Goal: Transaction & Acquisition: Purchase product/service

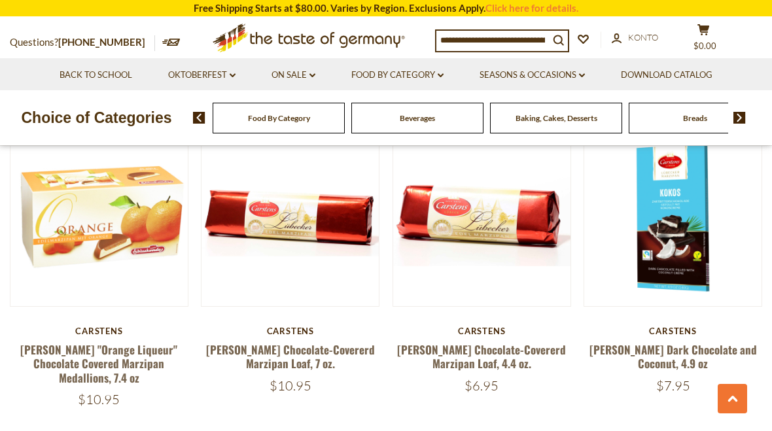
scroll to position [411, 0]
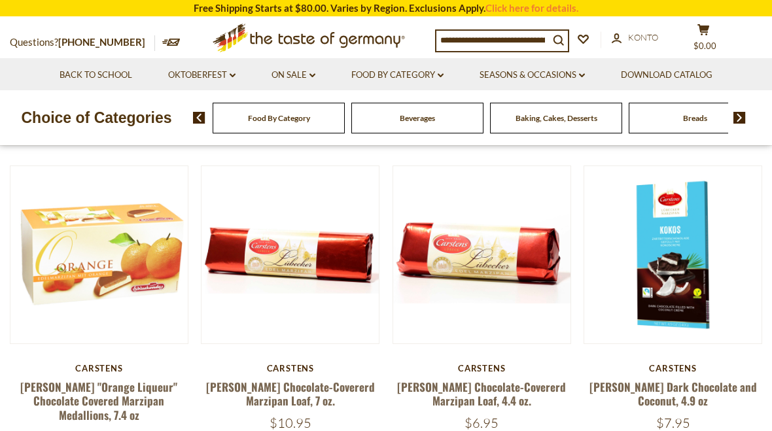
click at [639, 41] on button "Quick View" at bounding box center [673, 26] width 88 height 29
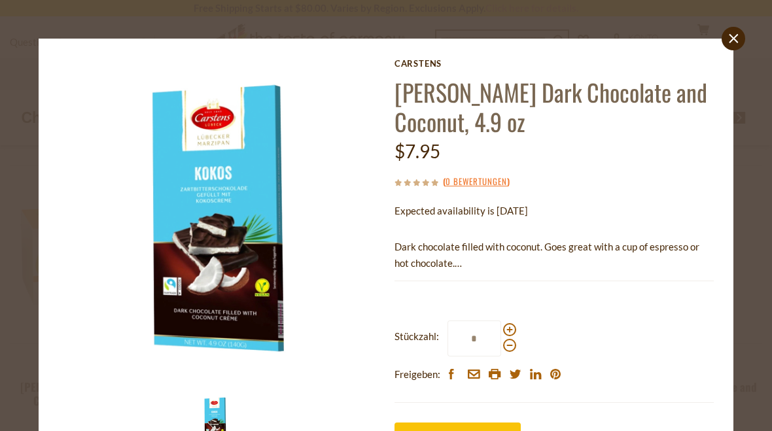
scroll to position [0, 0]
click at [738, 43] on icon "close" at bounding box center [734, 39] width 10 height 10
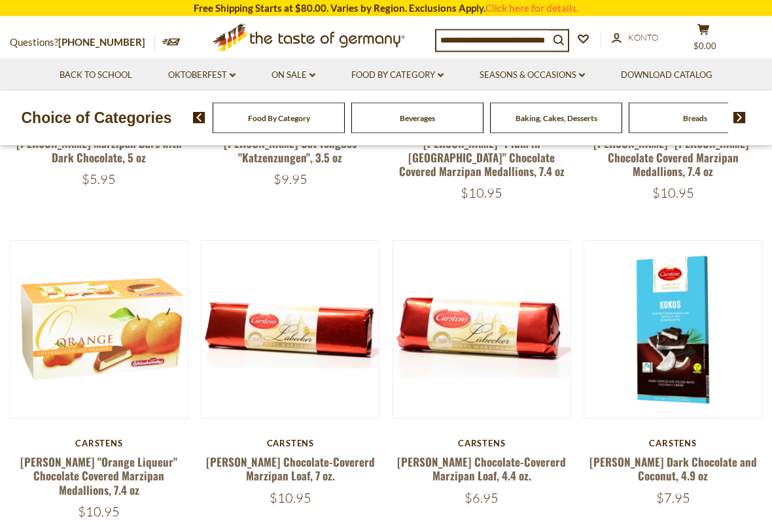
scroll to position [344, 0]
click at [686, 116] on button "Quick View" at bounding box center [673, 100] width 88 height 29
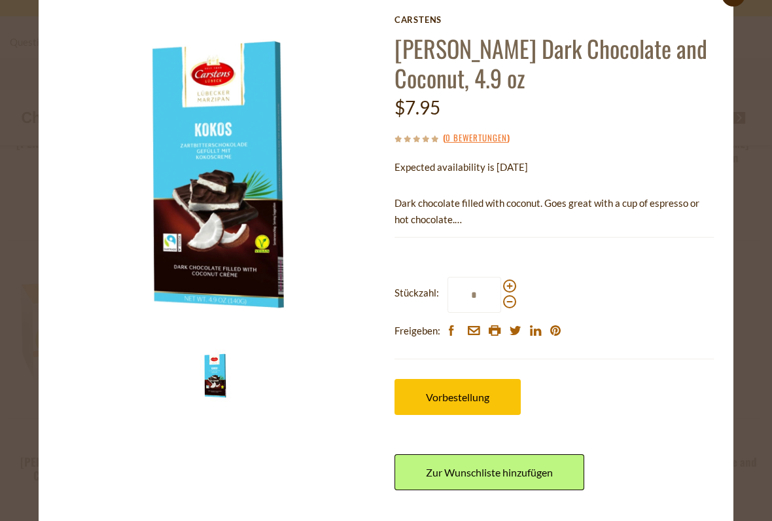
scroll to position [43, 0]
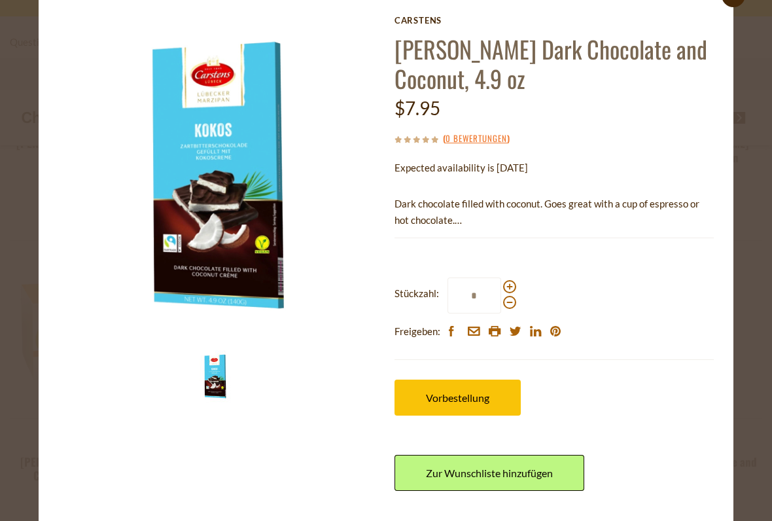
click at [539, 431] on link "Zur Wunschliste hinzufügen" at bounding box center [490, 473] width 190 height 36
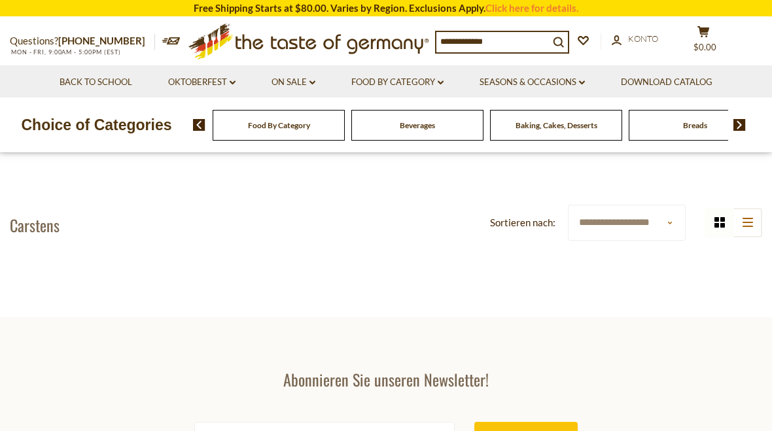
scroll to position [380, 0]
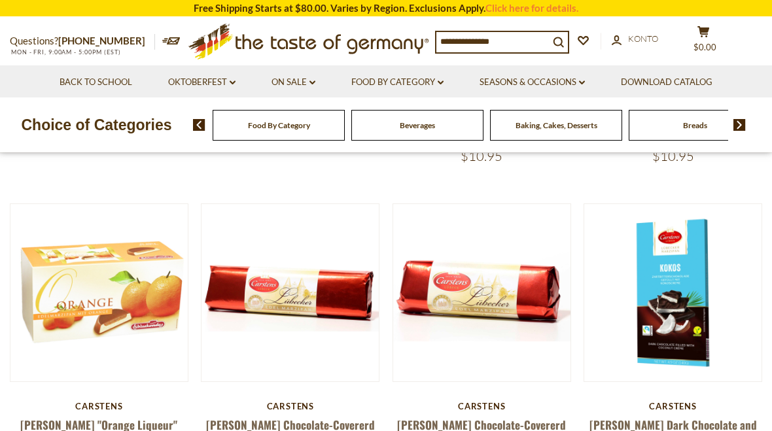
click at [687, 79] on button "Quick View" at bounding box center [673, 64] width 88 height 29
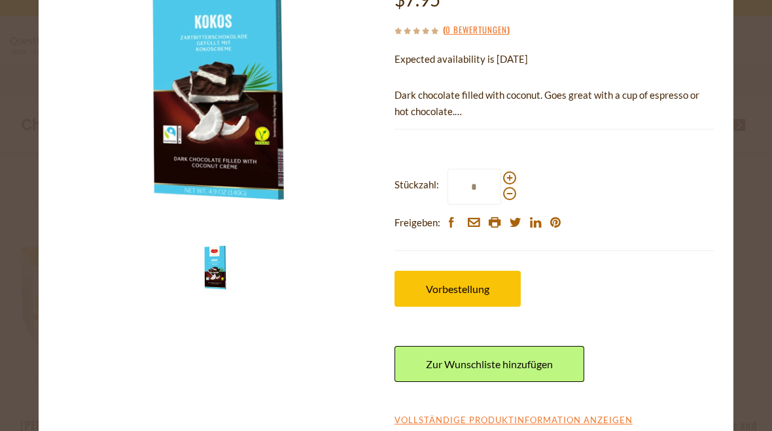
scroll to position [156, 0]
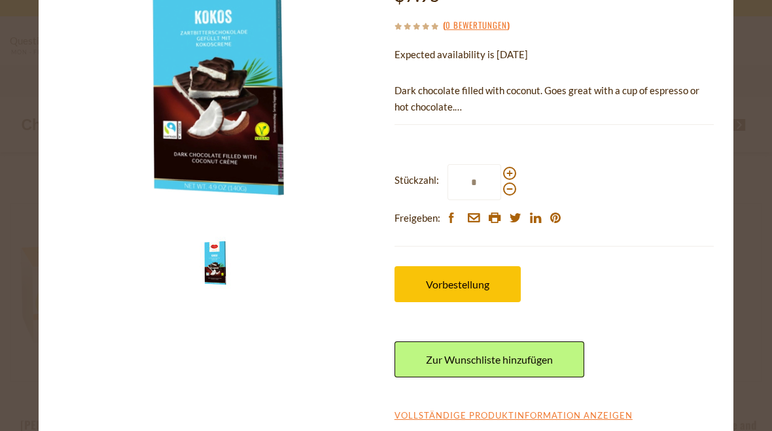
click at [560, 351] on link "Zur Wunschliste hinzufügen" at bounding box center [490, 360] width 190 height 36
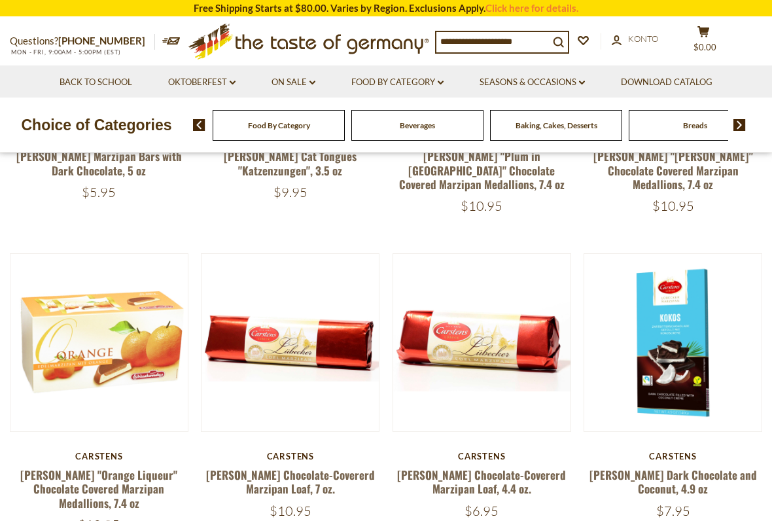
scroll to position [341, 0]
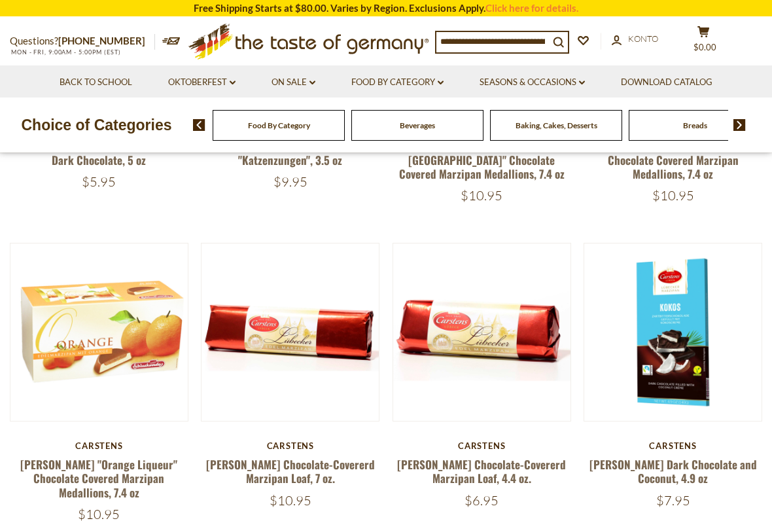
click at [667, 118] on button "Quick View" at bounding box center [673, 103] width 88 height 29
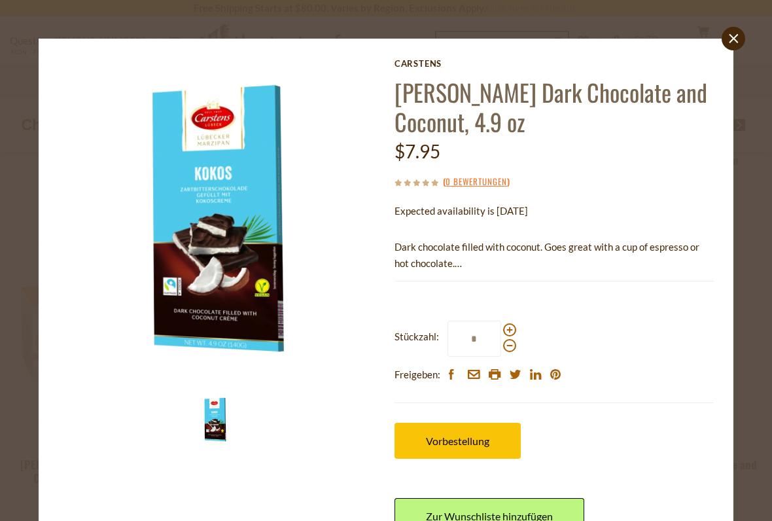
scroll to position [0, 0]
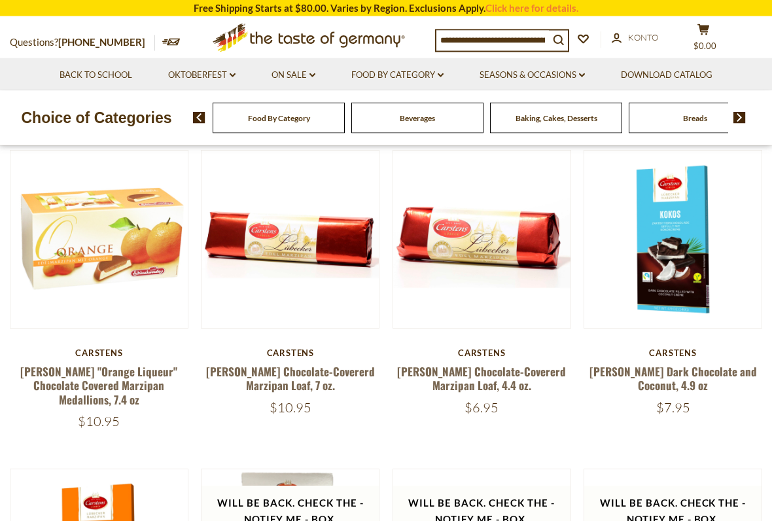
scroll to position [436, 0]
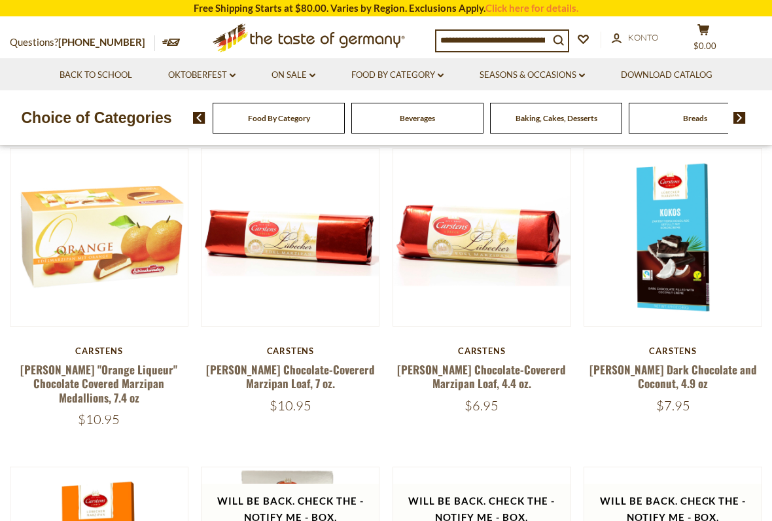
click at [713, 41] on span "$0.00" at bounding box center [705, 46] width 23 height 10
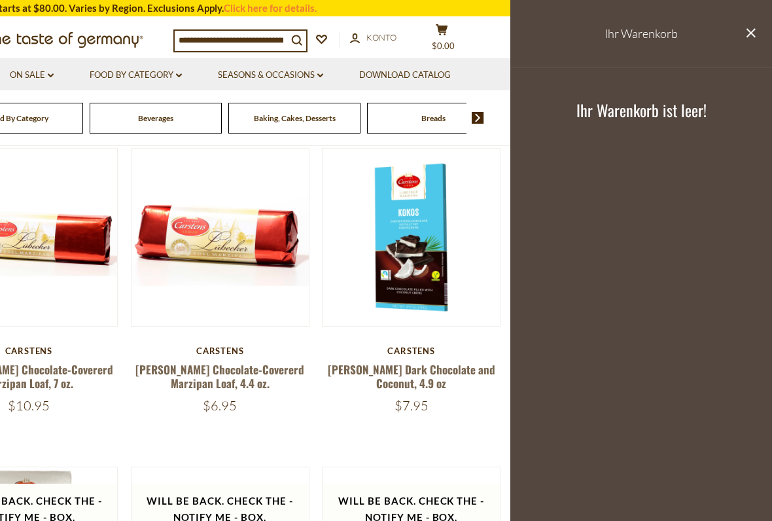
click at [753, 35] on icon "close" at bounding box center [751, 33] width 10 height 10
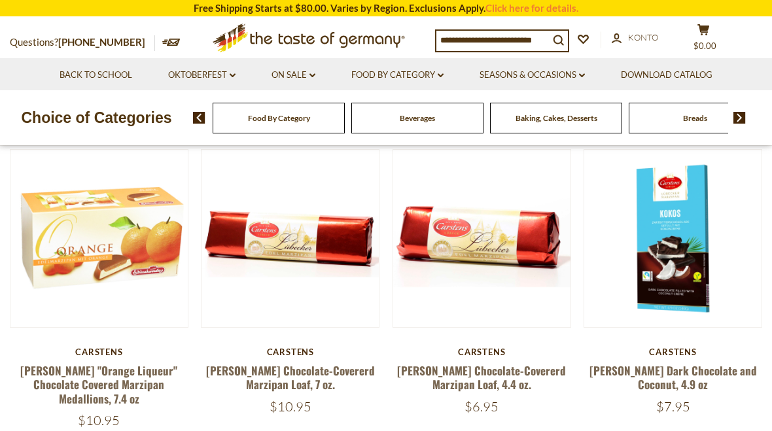
scroll to position [430, 0]
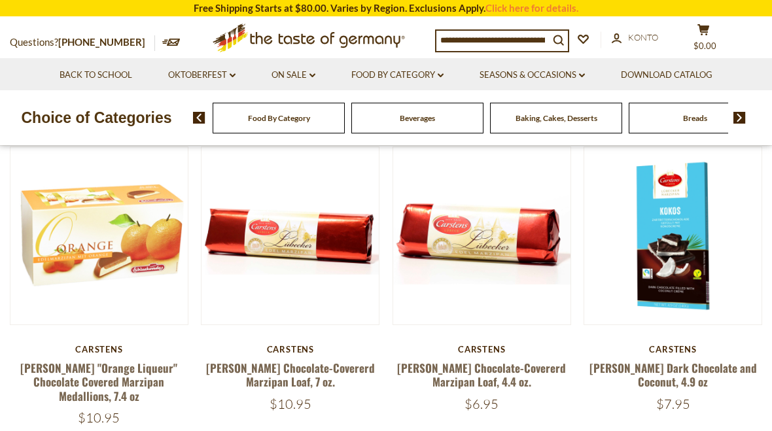
click at [679, 22] on button "Quick View" at bounding box center [673, 7] width 88 height 29
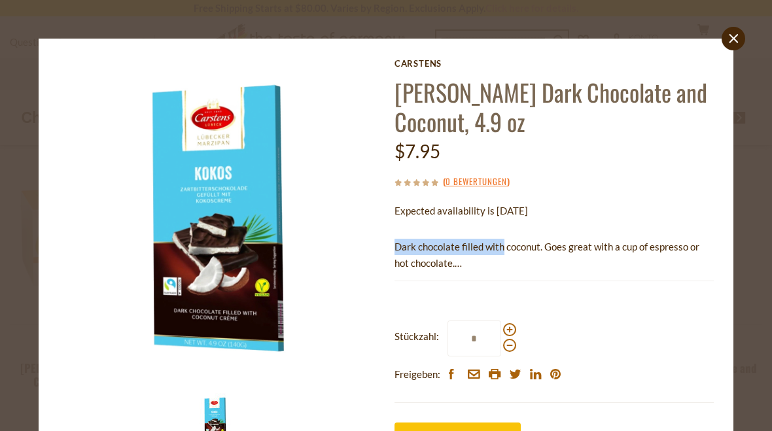
click at [622, 211] on p "Expected availability is [DATE]" at bounding box center [554, 211] width 319 height 16
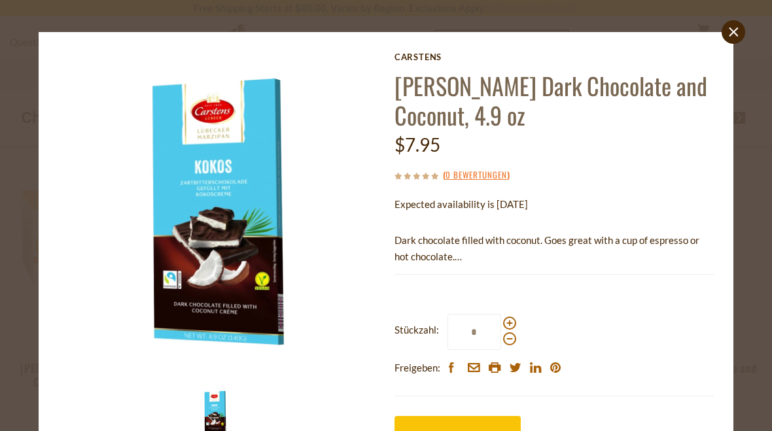
scroll to position [8, 0]
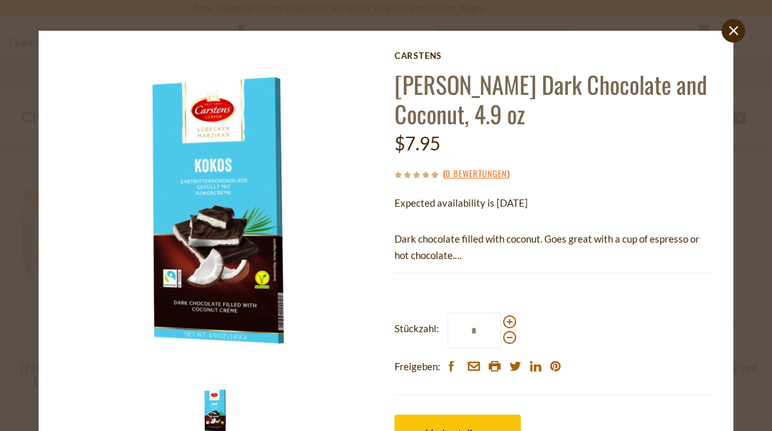
click at [745, 34] on link "close" at bounding box center [734, 31] width 24 height 24
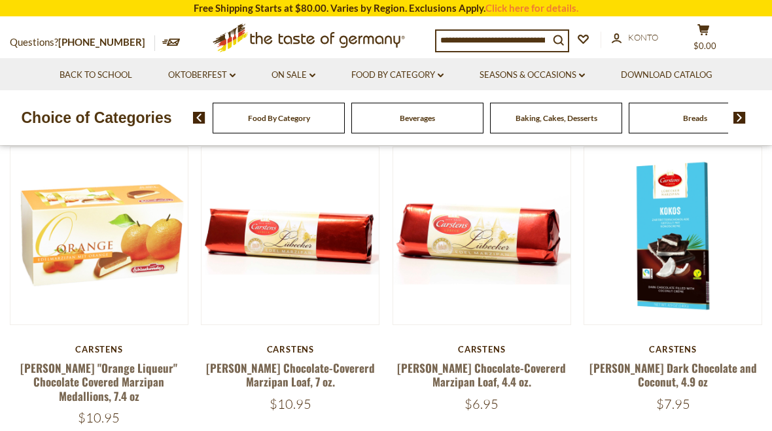
click at [656, 22] on button "Quick View" at bounding box center [673, 7] width 88 height 29
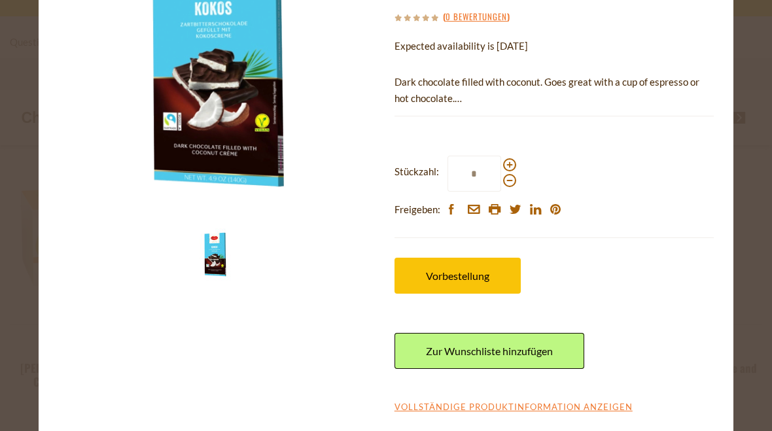
scroll to position [164, 0]
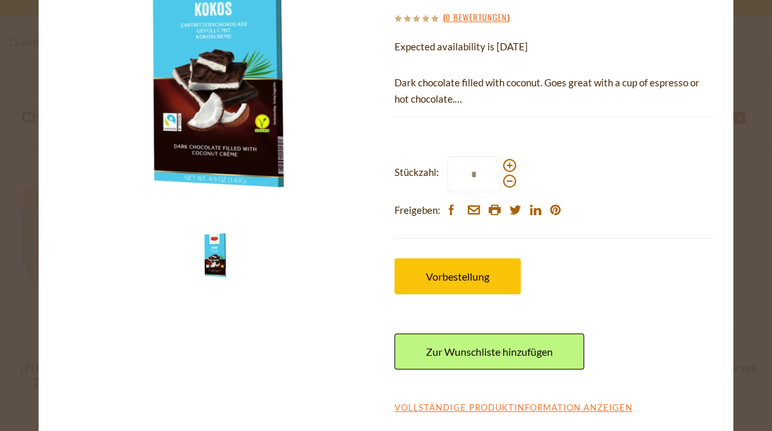
click at [742, 101] on div "close [PERSON_NAME] [PERSON_NAME] Dark Chocolate and Coconut, 4.9 oz $7.95 ( 0 …" at bounding box center [386, 215] width 772 height 431
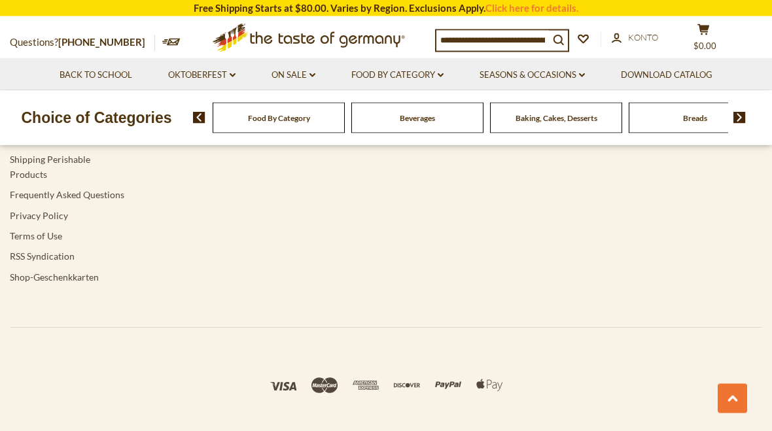
scroll to position [1923, 0]
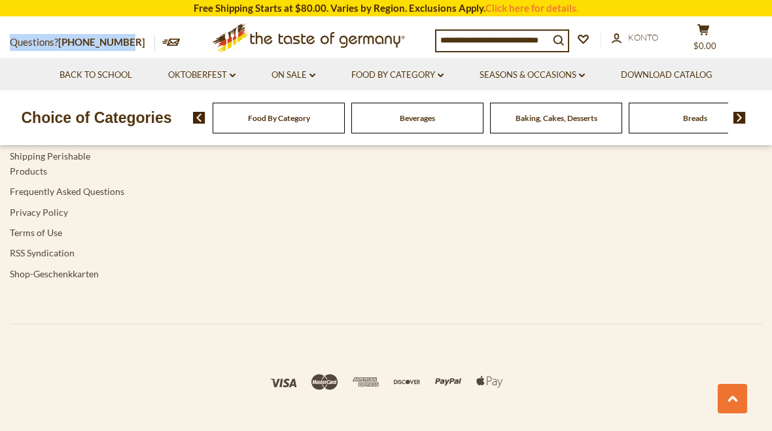
click at [175, 262] on div "Navigation HeaderMenu Brands Download Catalog HeaderMenu On Sale HeaderMenu Sum…" at bounding box center [386, 94] width 753 height 459
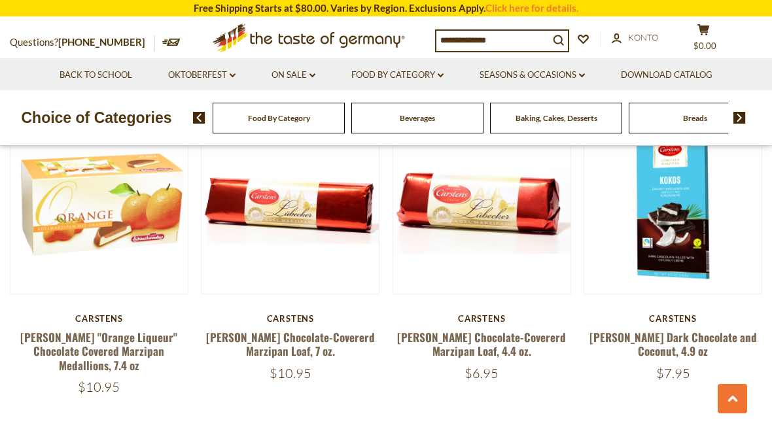
scroll to position [458, 0]
